Goal: Transaction & Acquisition: Download file/media

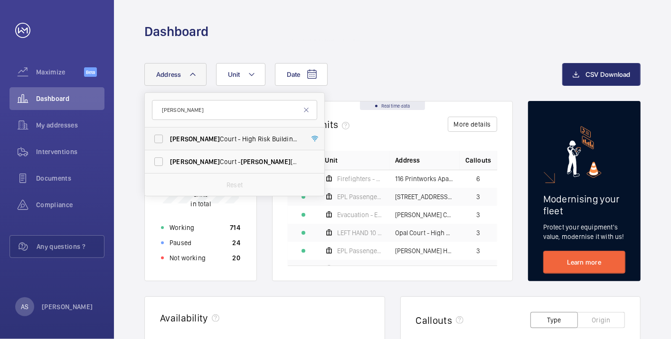
type input "[PERSON_NAME]"
click at [246, 136] on span "[PERSON_NAME][STREET_ADDRESS][PERSON_NAME]" at bounding box center [235, 138] width 131 height 9
click at [168, 136] on input "[PERSON_NAME][STREET_ADDRESS][PERSON_NAME]" at bounding box center [158, 139] width 19 height 19
checkbox input "true"
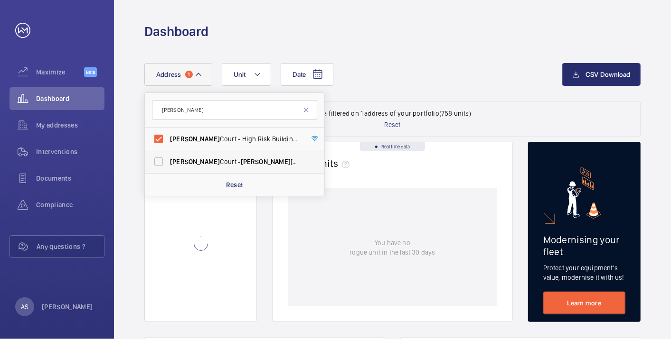
click at [241, 162] on span "[PERSON_NAME]" at bounding box center [266, 162] width 50 height 8
click at [168, 162] on input "[PERSON_NAME][STREET_ADDRESS][PERSON_NAME]" at bounding box center [158, 161] width 19 height 19
checkbox input "true"
click at [229, 300] on div "Not working 1" at bounding box center [200, 298] width 91 height 15
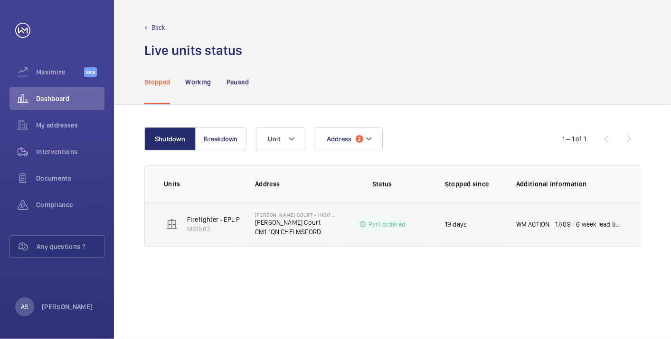
click at [567, 230] on td "WM ACTION - 17/09 - 6 week lead time on doors 15/09 - New doors being made up, …" at bounding box center [570, 224] width 139 height 45
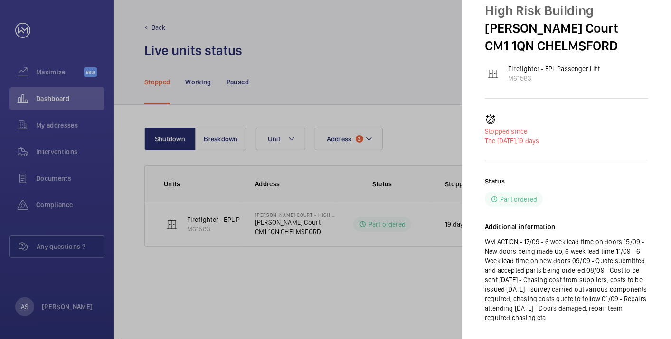
scroll to position [73, 0]
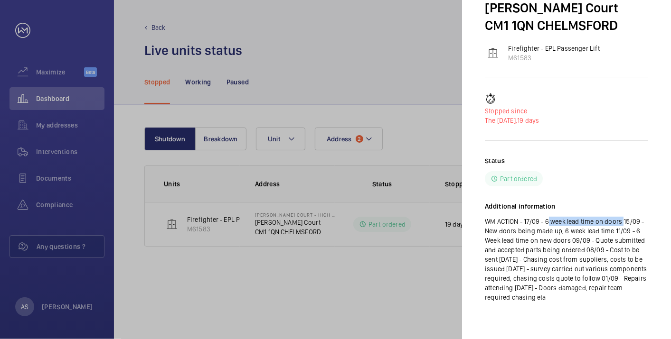
drag, startPoint x: 622, startPoint y: 219, endPoint x: 546, endPoint y: 224, distance: 75.6
click at [546, 224] on p "WM ACTION - 17/09 - 6 week lead time on doors 15/09 - New doors being made up, …" at bounding box center [566, 259] width 163 height 85
copy p "6 week lead time on doors"
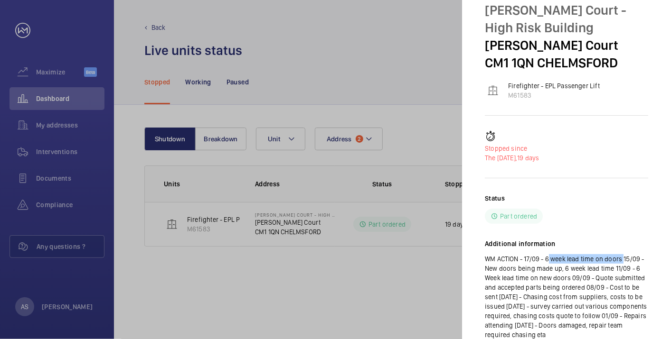
scroll to position [0, 0]
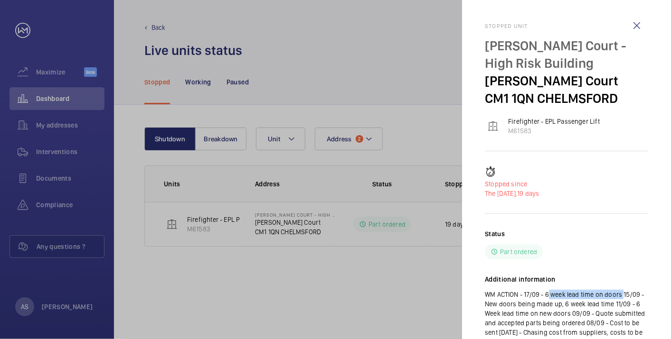
click at [314, 222] on div at bounding box center [335, 169] width 671 height 339
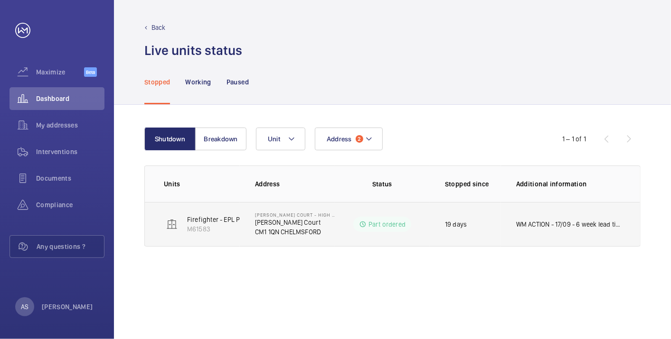
click at [281, 221] on mat-sidenav-container "Maximize Beta Dashboard My addresses Interventions Documents Compliance Any que…" at bounding box center [335, 169] width 671 height 339
click at [281, 222] on p "[PERSON_NAME] Court" at bounding box center [295, 222] width 80 height 9
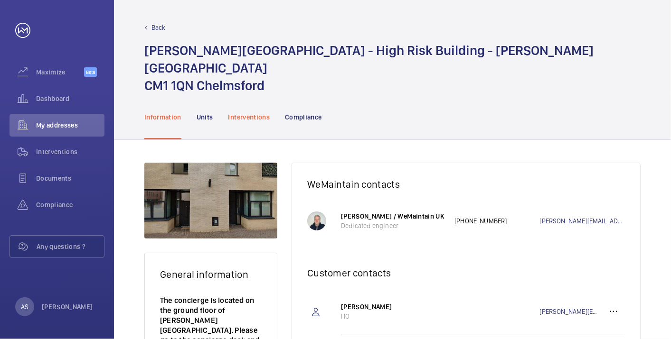
click at [251, 113] on p "Interventions" at bounding box center [249, 117] width 42 height 9
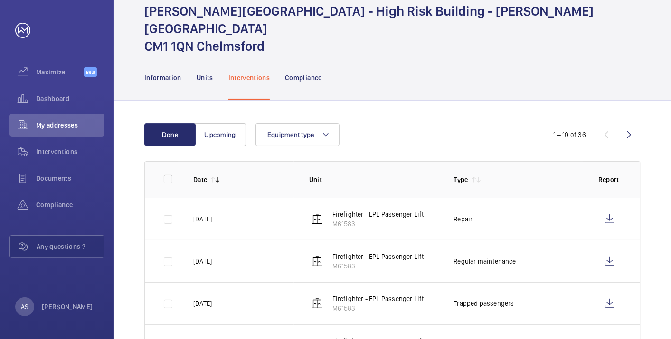
scroll to position [53, 0]
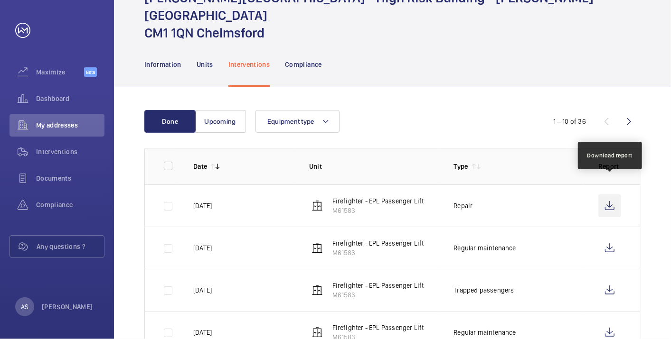
click at [610, 195] on wm-front-icon-button at bounding box center [609, 206] width 23 height 23
